Goal: Information Seeking & Learning: Learn about a topic

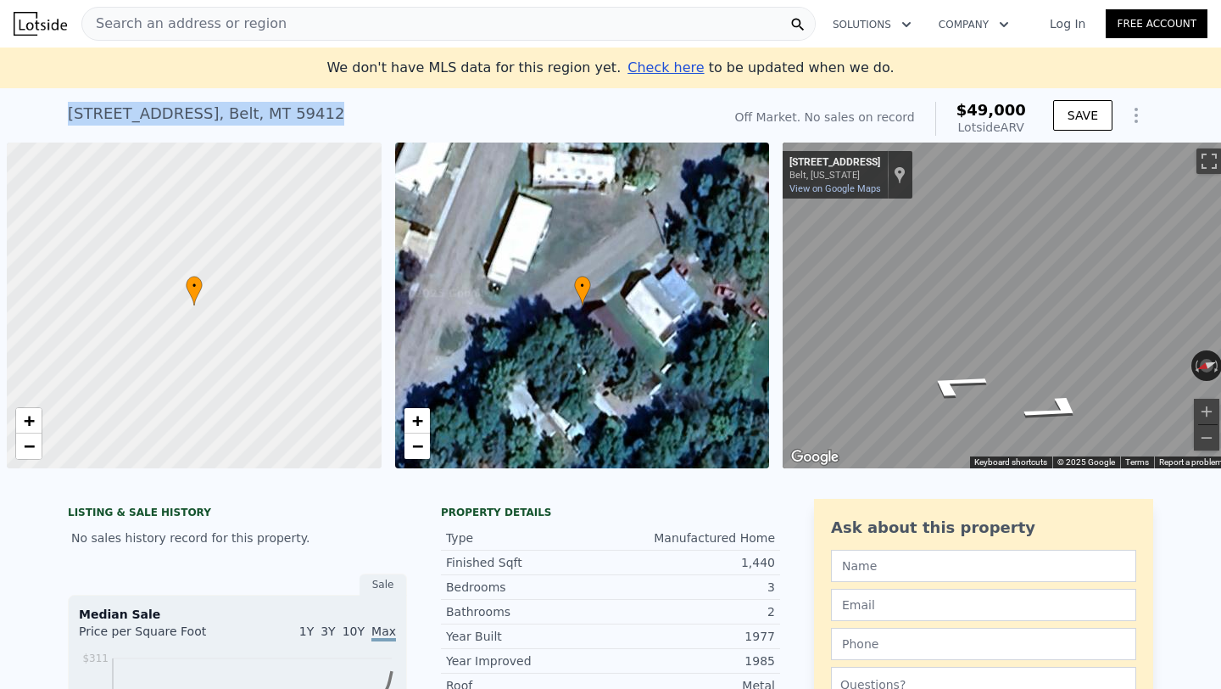
scroll to position [0, 7]
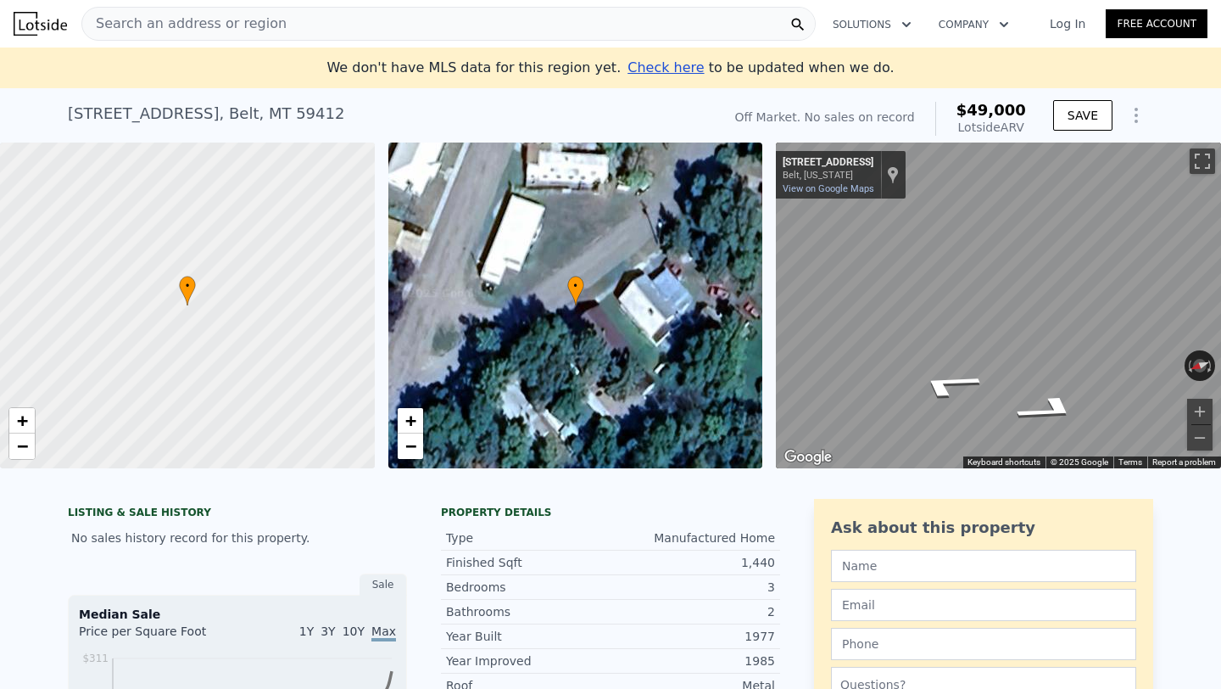
click at [222, 33] on span "Search an address or region" at bounding box center [184, 24] width 204 height 20
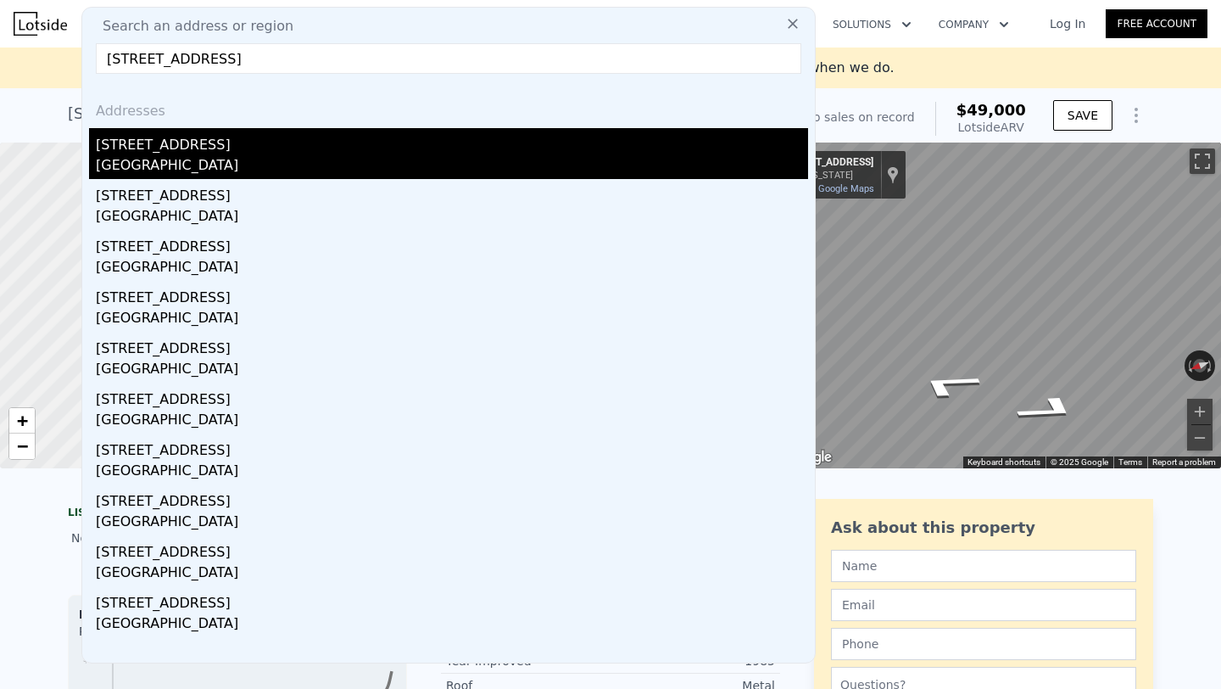
type input "[STREET_ADDRESS]"
click at [211, 129] on div "[STREET_ADDRESS]" at bounding box center [452, 141] width 713 height 27
type input "5"
type input "2.5"
type input "3.25"
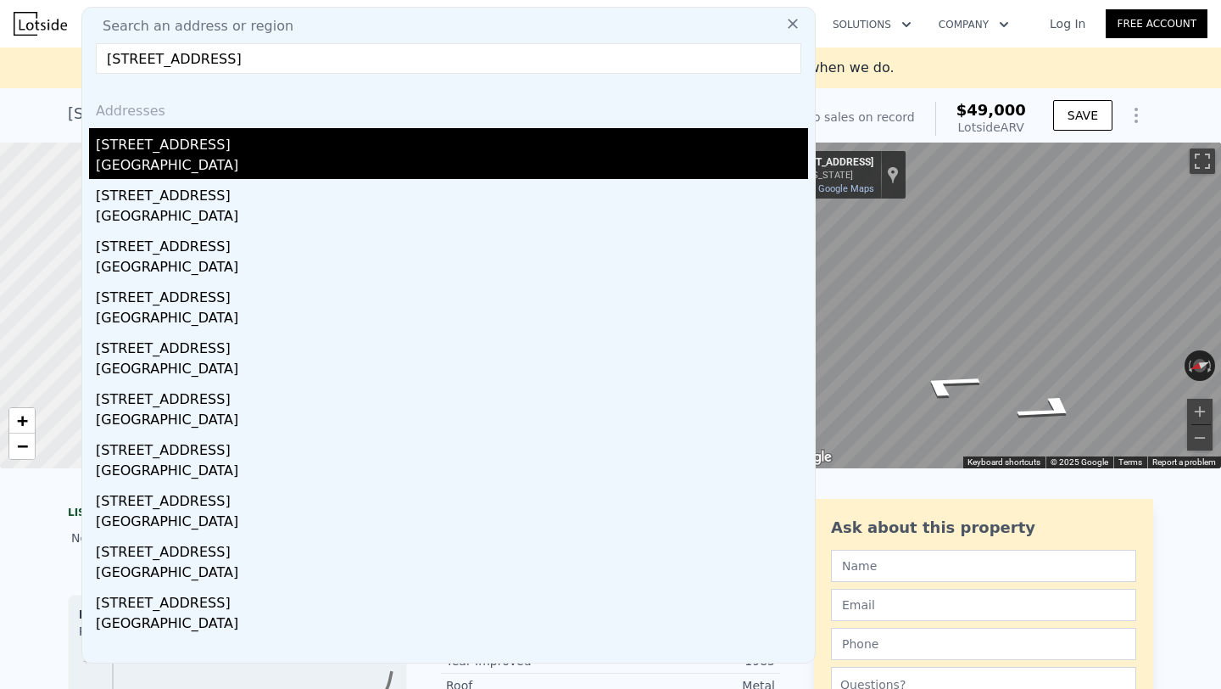
type input "2286"
type input "3180"
type input "14810.400000000001"
type input "42253.2"
type input "$ 441,000"
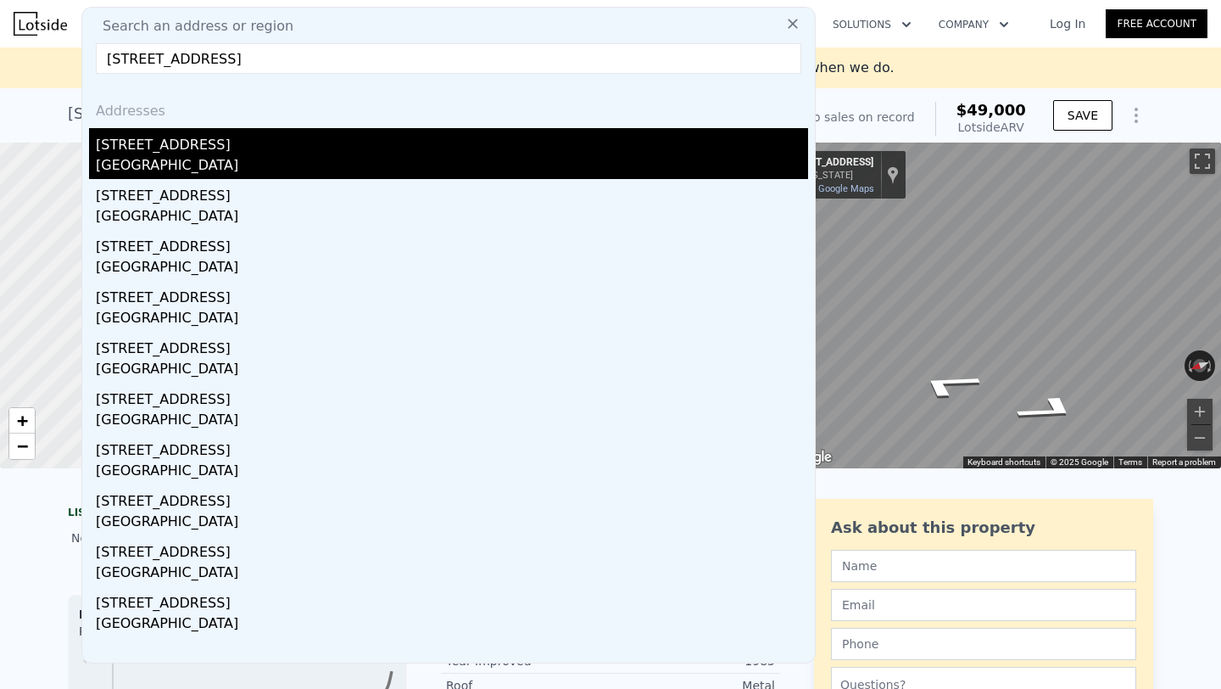
type input "$ 85,643"
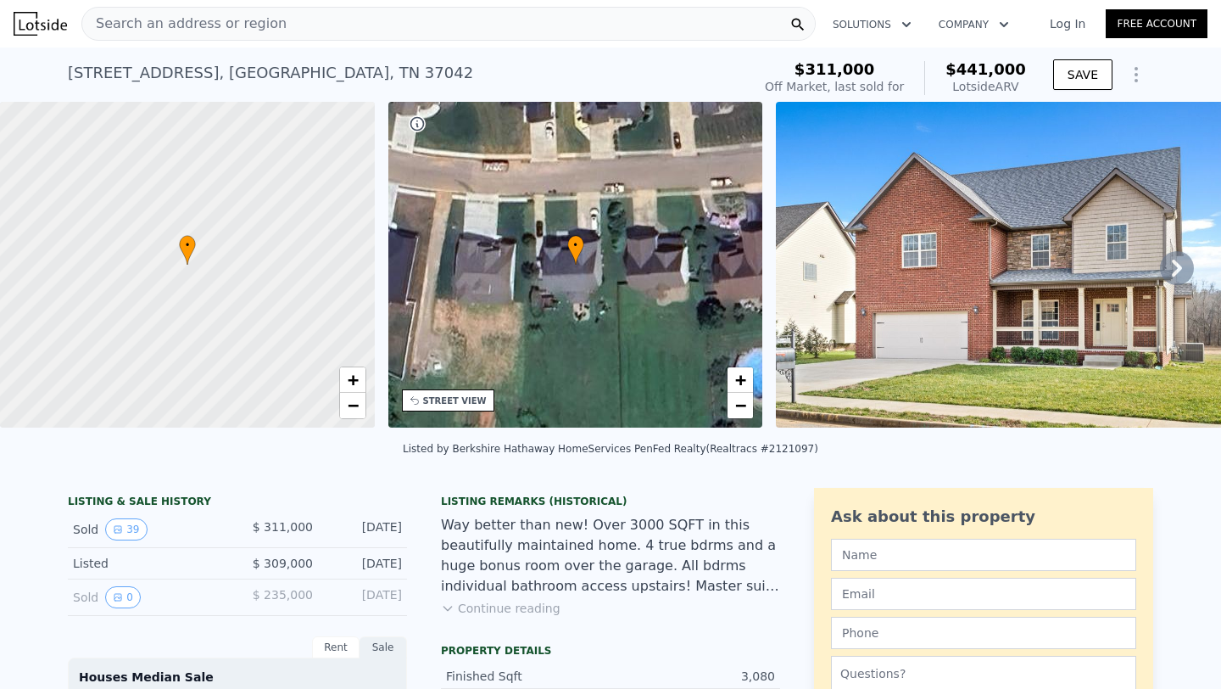
click at [1172, 255] on icon at bounding box center [1177, 268] width 34 height 34
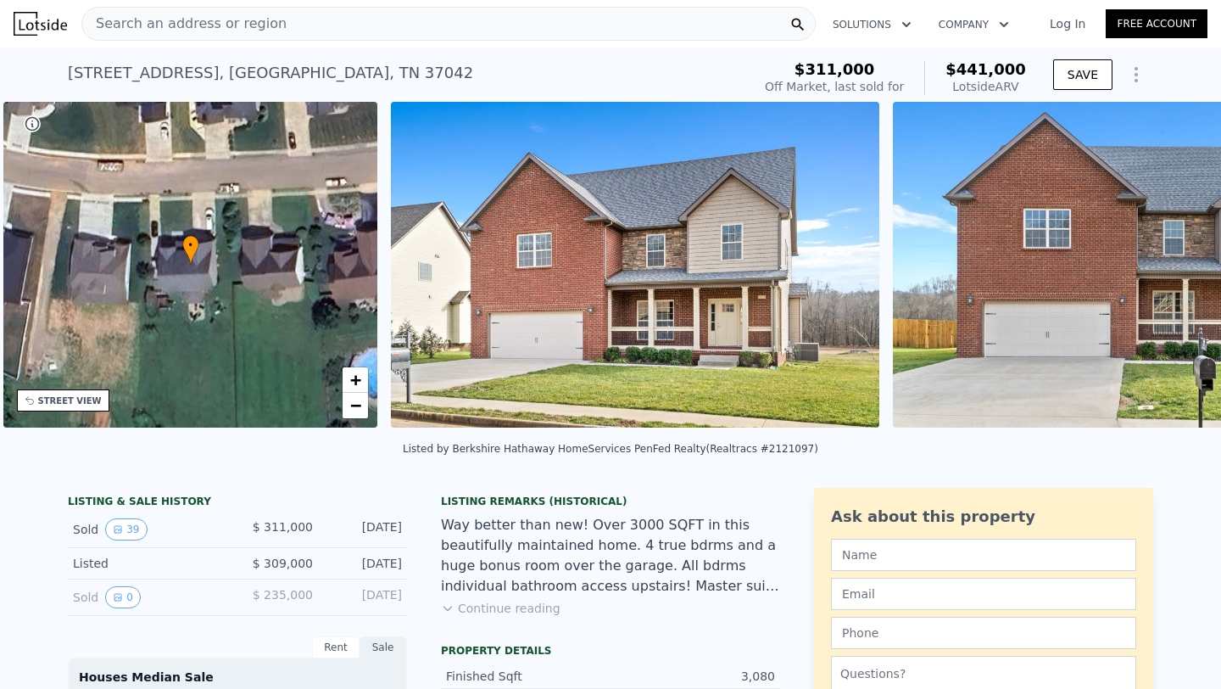
scroll to position [0, 394]
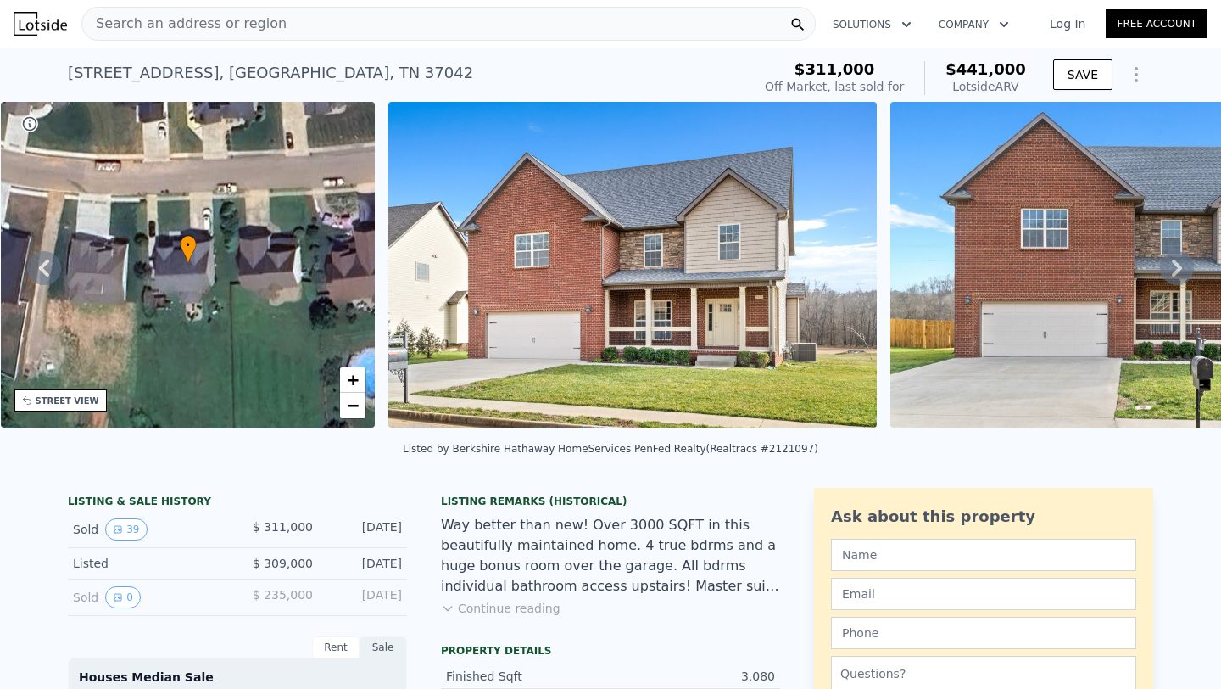
click at [1171, 267] on icon at bounding box center [1177, 268] width 34 height 34
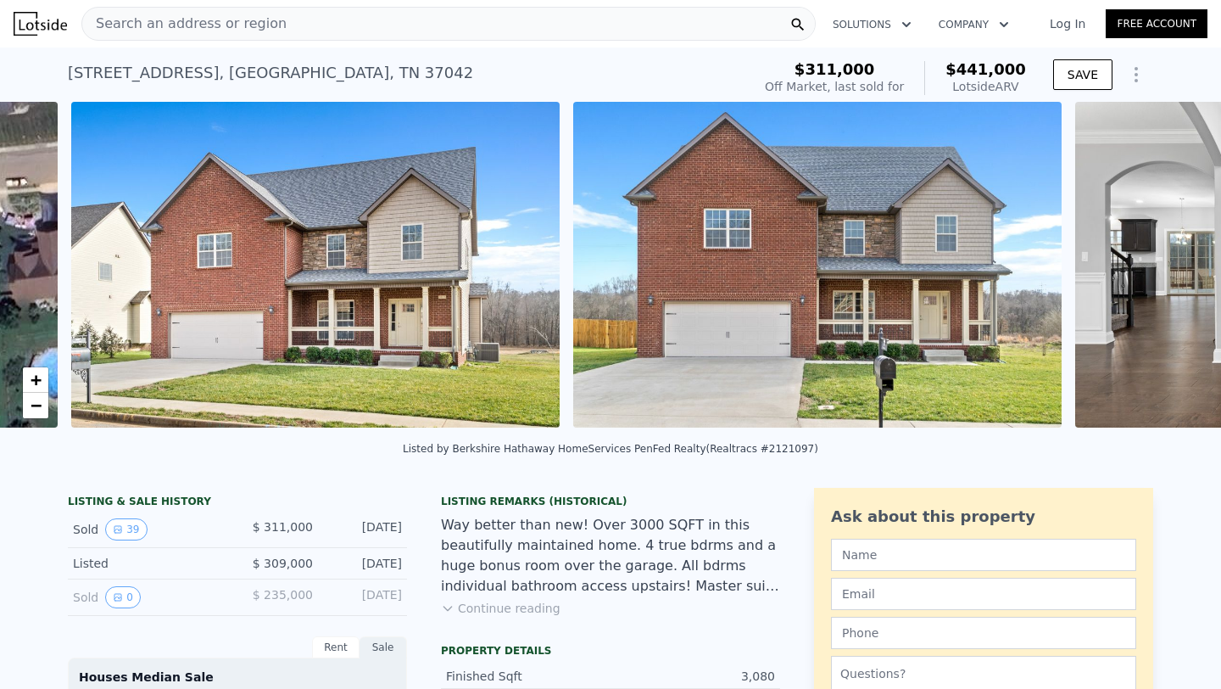
scroll to position [0, 776]
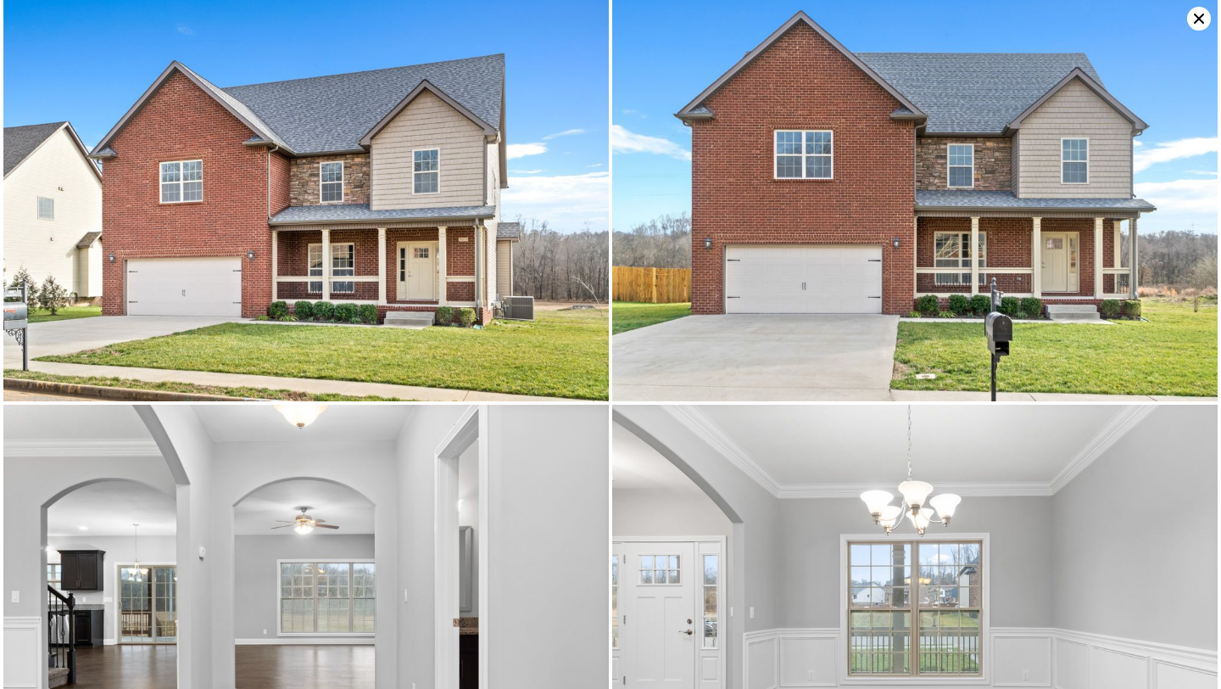
scroll to position [0, 0]
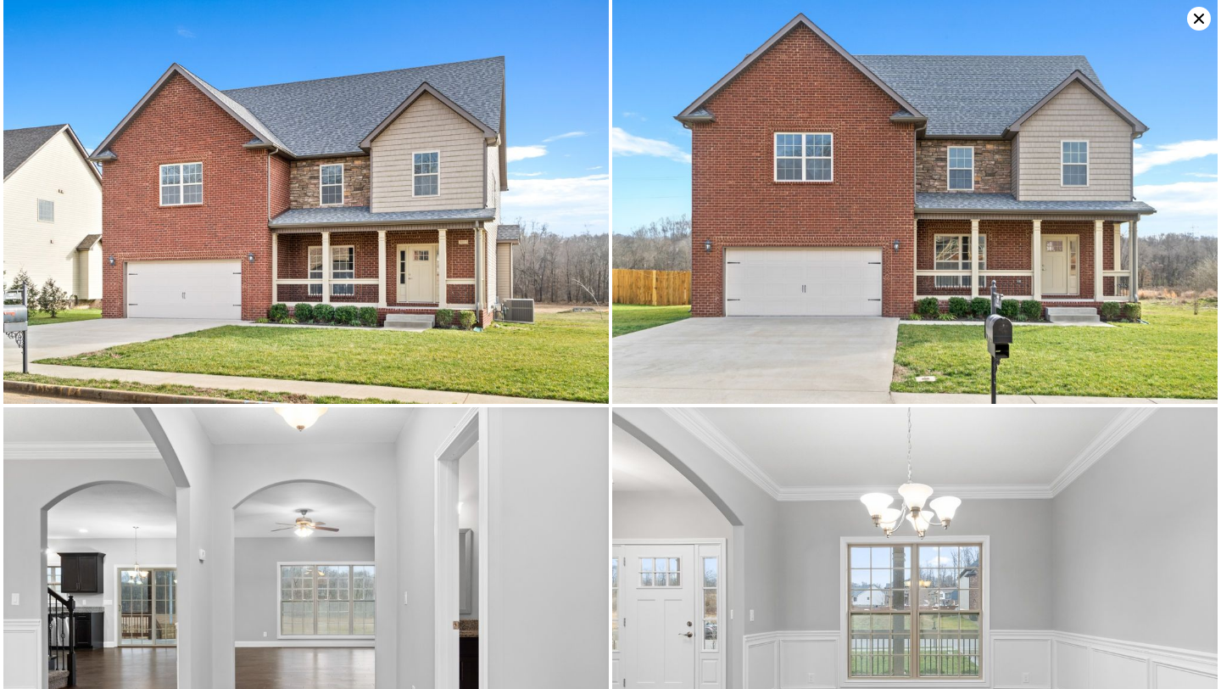
click at [1199, 20] on icon at bounding box center [1199, 19] width 10 height 10
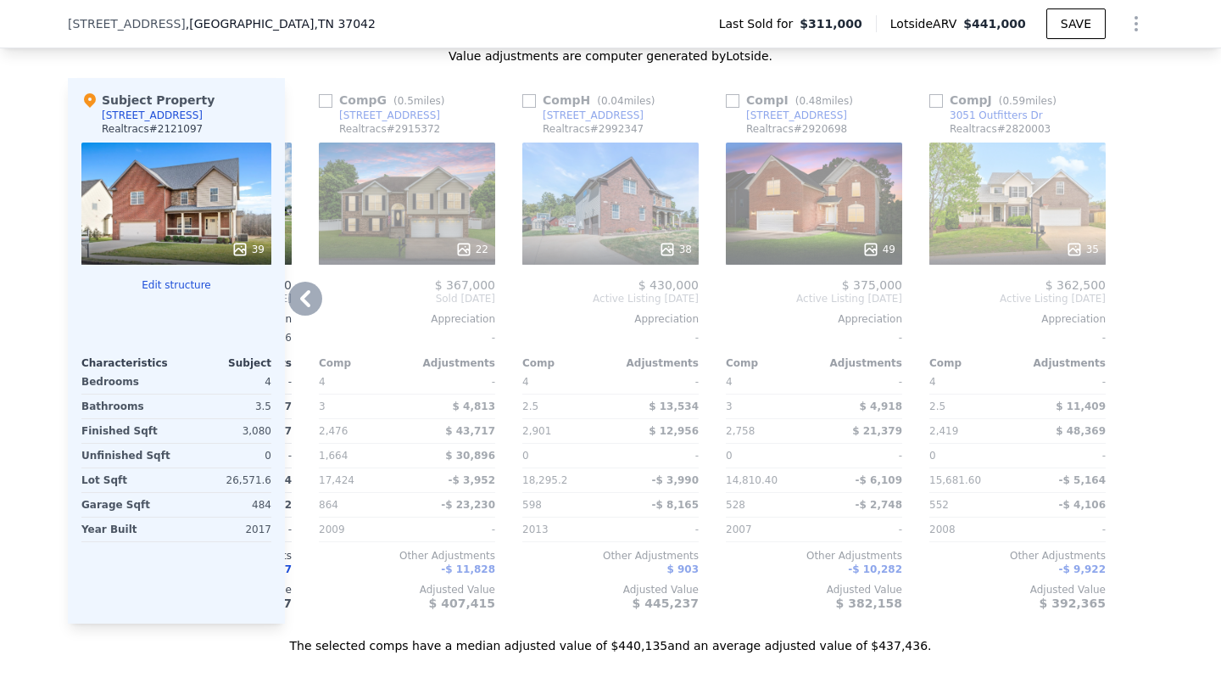
scroll to position [2003, 0]
click at [787, 183] on div "49" at bounding box center [814, 203] width 176 height 122
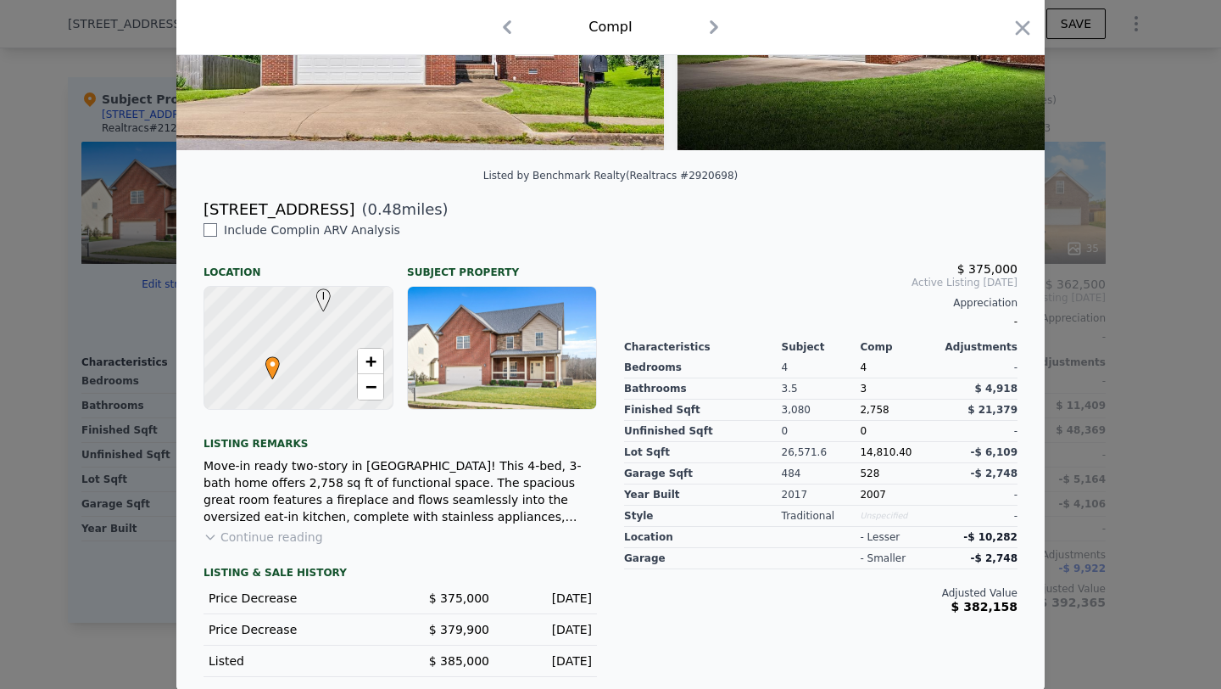
scroll to position [287, 0]
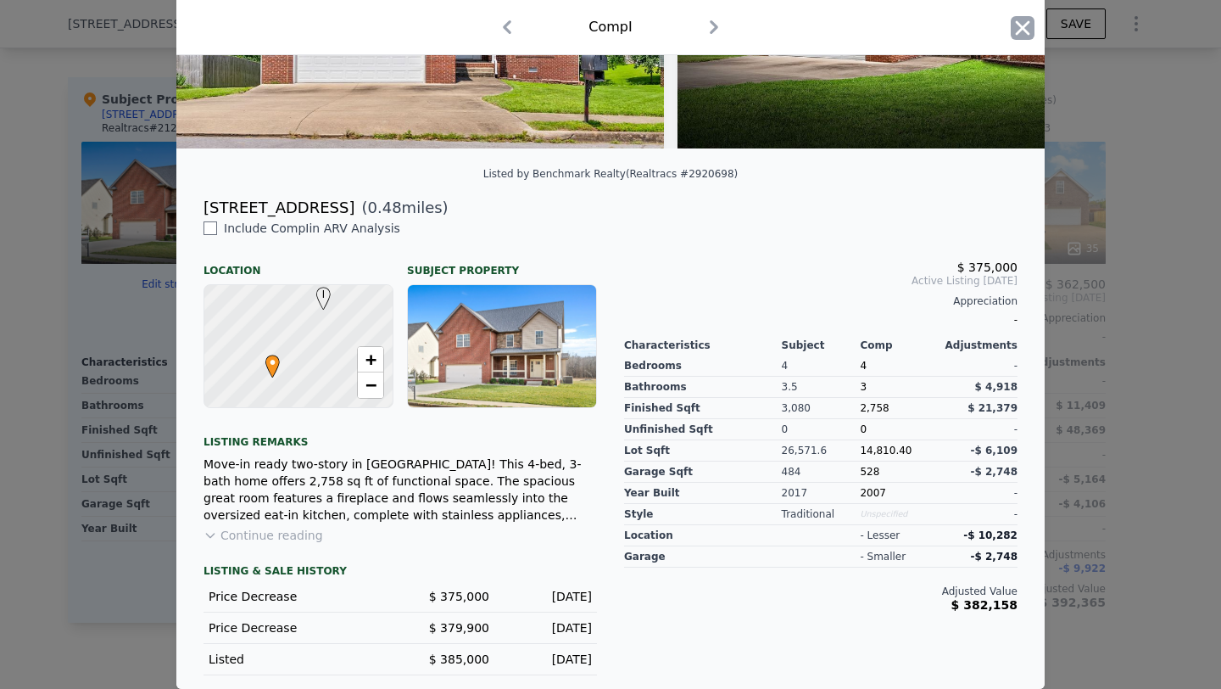
click at [1027, 28] on icon "button" at bounding box center [1023, 28] width 24 height 24
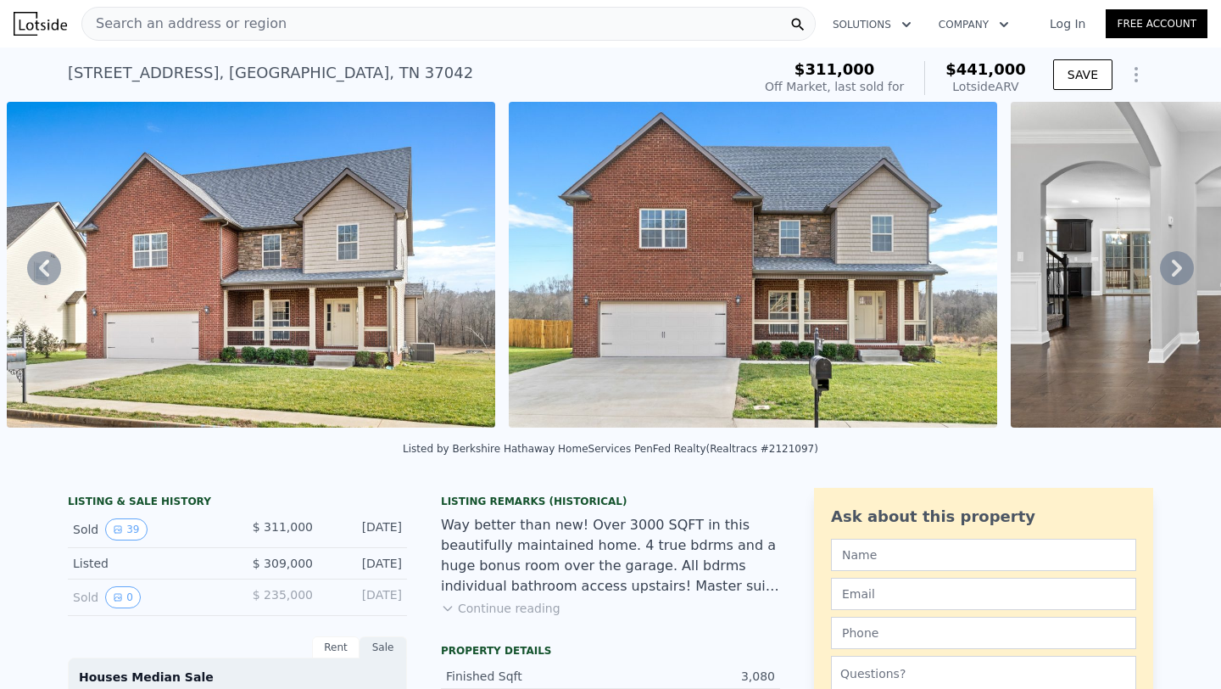
type input "$ 442,000"
type input "$ 86,584"
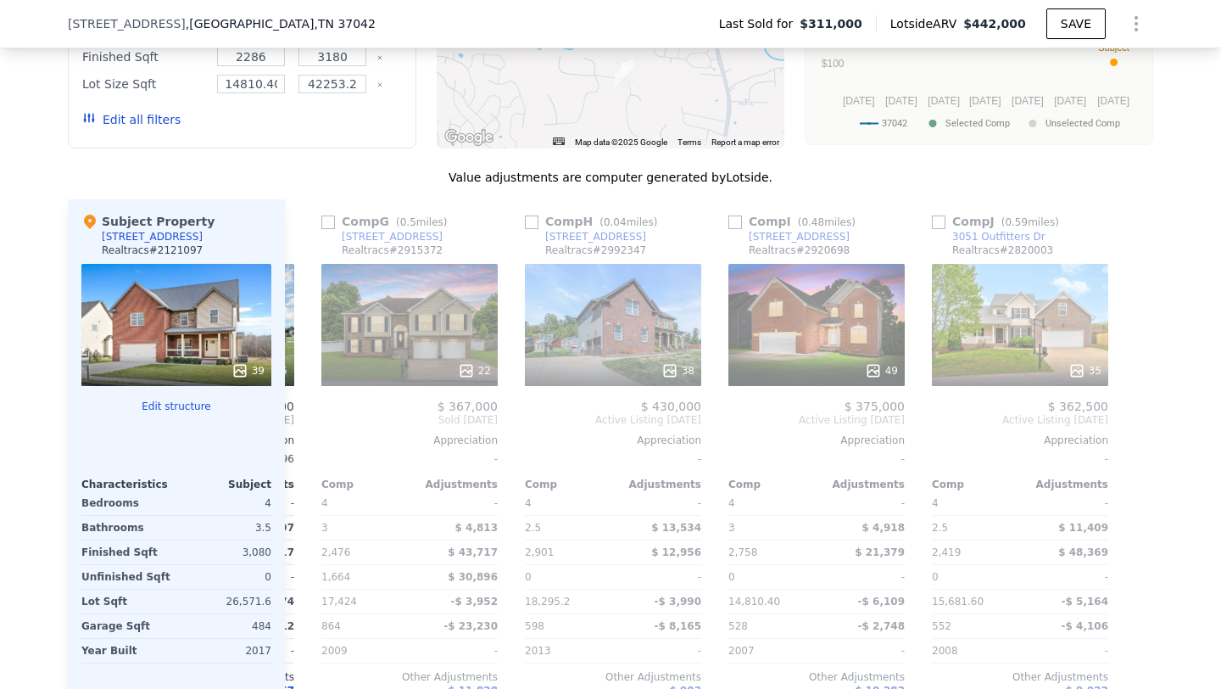
scroll to position [0, 1208]
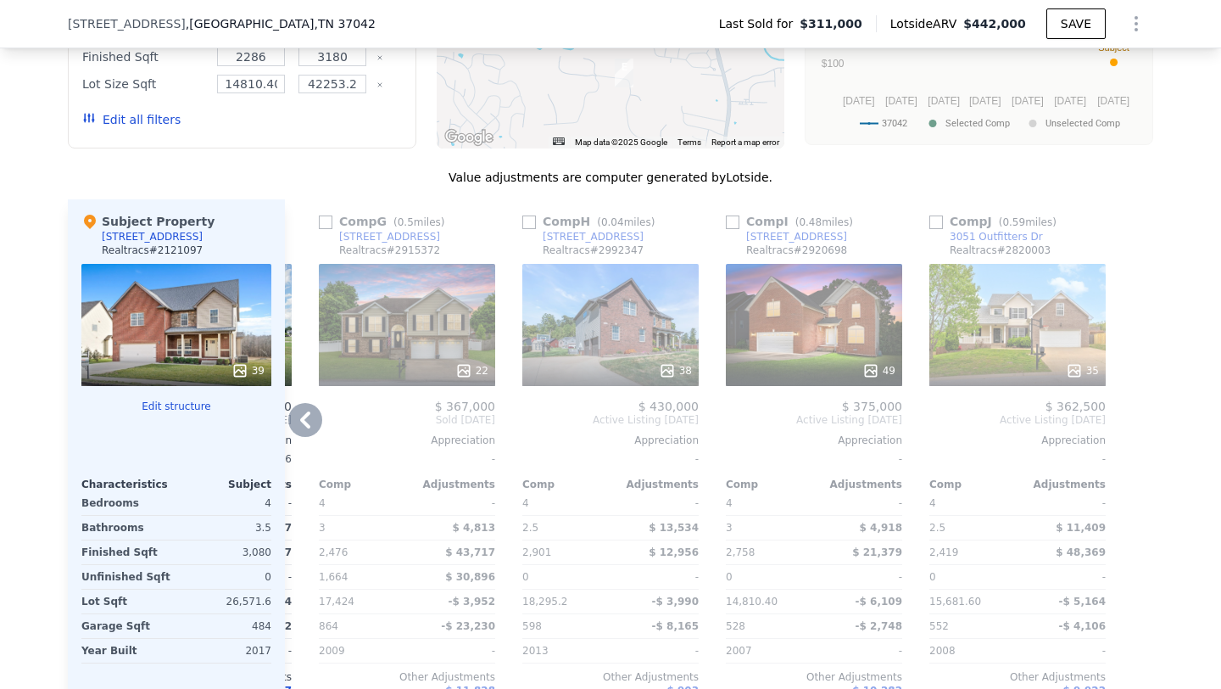
click at [1018, 327] on div "35" at bounding box center [1018, 325] width 176 height 122
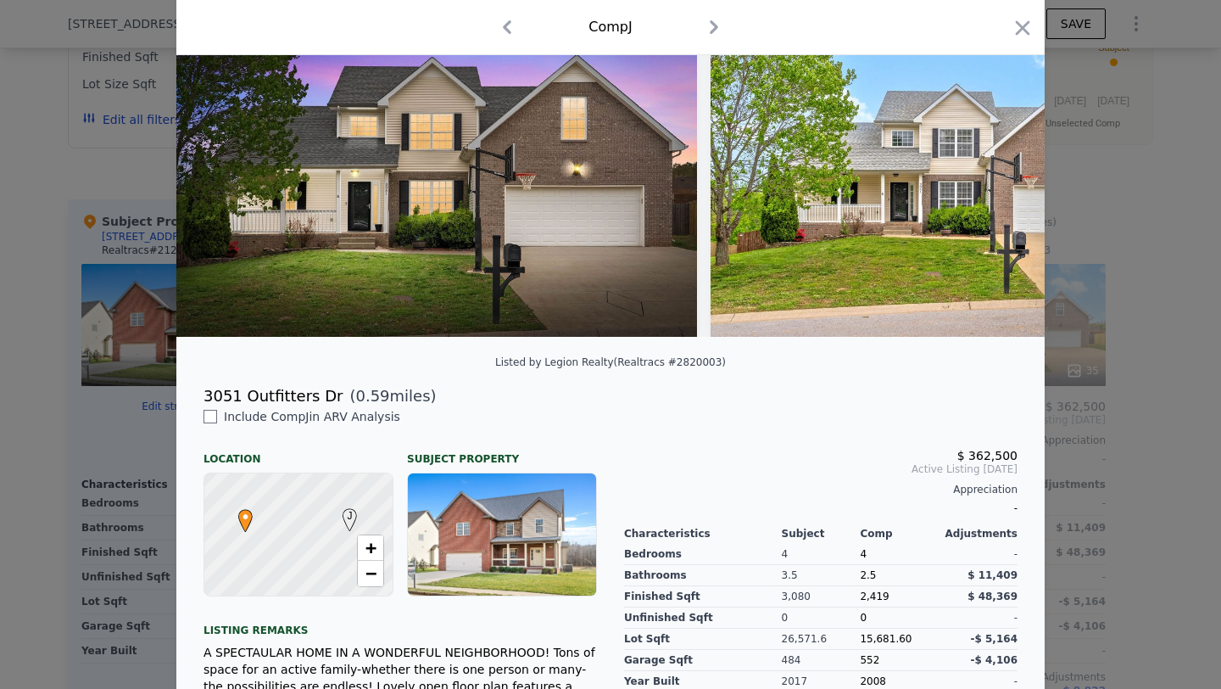
scroll to position [178, 0]
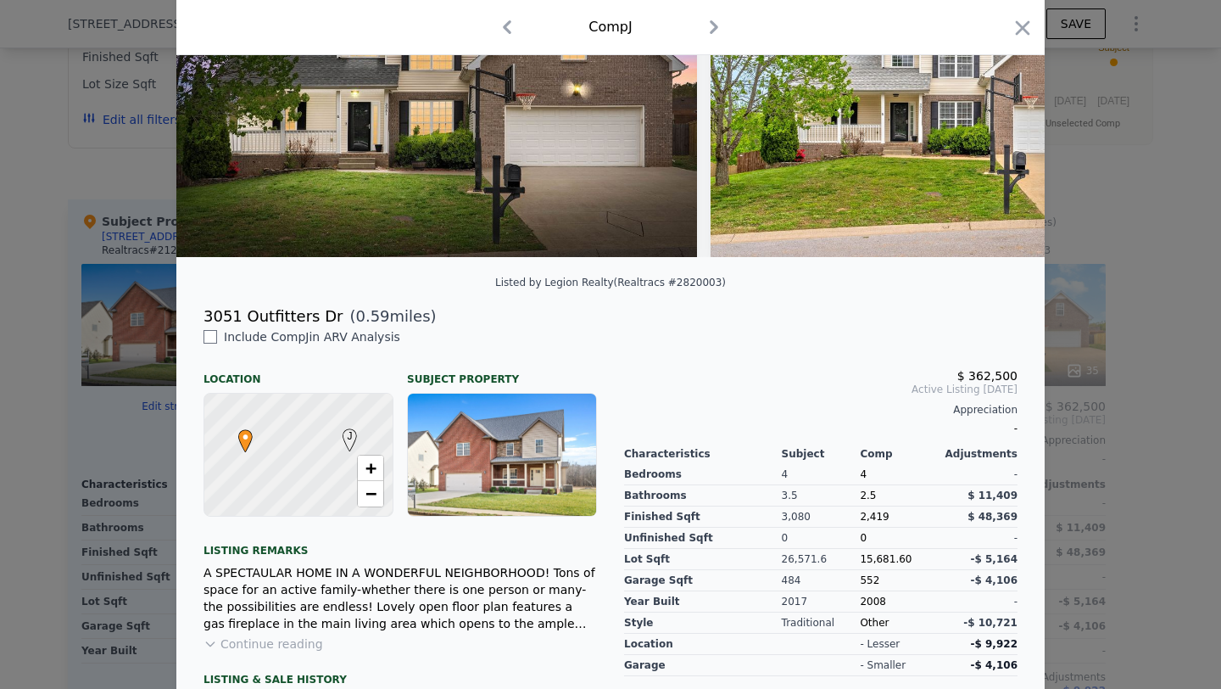
click at [1054, 477] on div at bounding box center [610, 344] width 1221 height 689
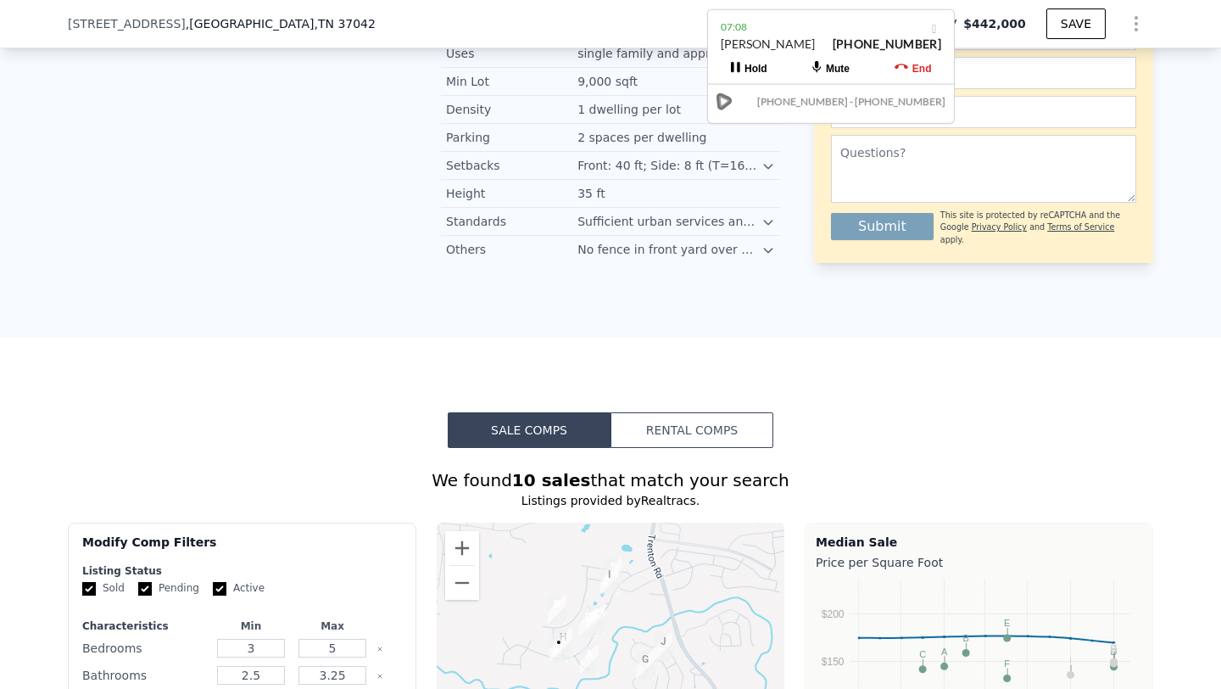
scroll to position [1185, 0]
